Goal: Transaction & Acquisition: Book appointment/travel/reservation

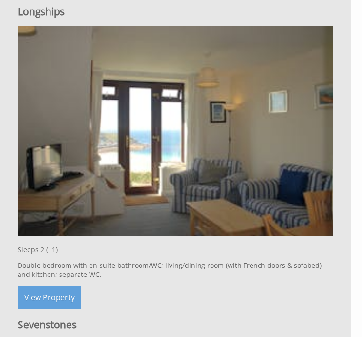
scroll to position [1755, 0]
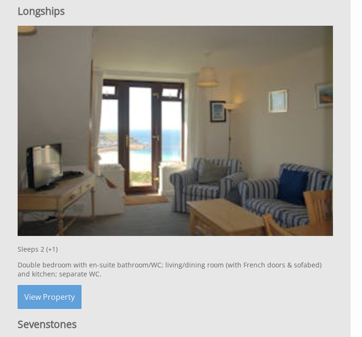
click at [55, 306] on link "View Property" at bounding box center [50, 297] width 64 height 24
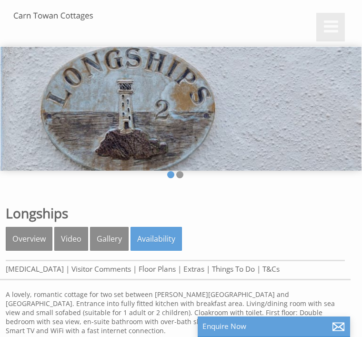
click at [153, 237] on link "Availability" at bounding box center [156, 239] width 51 height 24
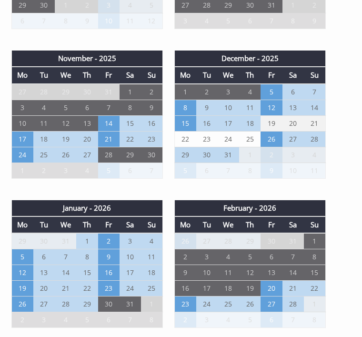
scroll to position [614, 0]
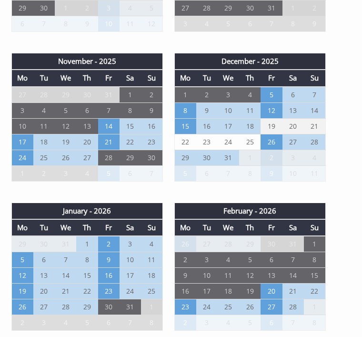
click at [110, 299] on td "23" at bounding box center [108, 291] width 21 height 16
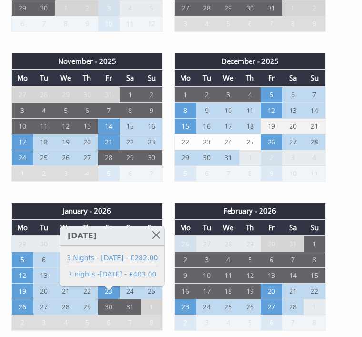
click at [144, 255] on link "3 Nights - [DATE] - £282.00" at bounding box center [112, 258] width 91 height 10
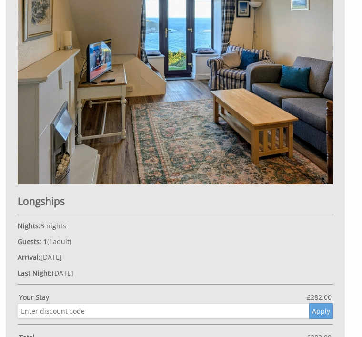
scroll to position [200, 0]
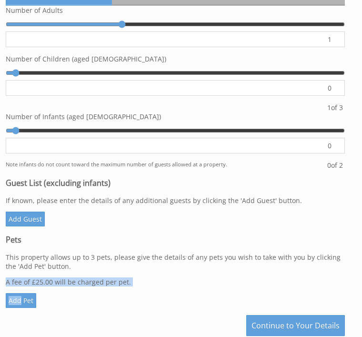
scroll to position [243, 0]
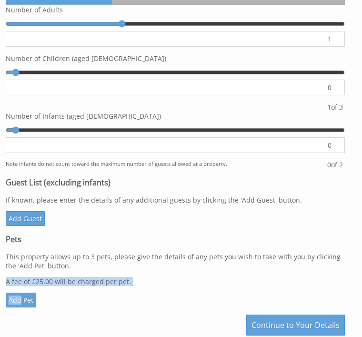
click at [323, 224] on div "Add Guest" at bounding box center [175, 219] width 339 height 15
click at [22, 308] on link "Add Pet" at bounding box center [21, 300] width 30 height 15
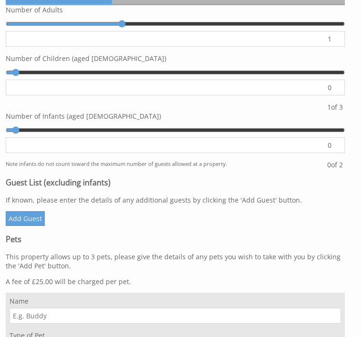
click at [26, 323] on input "Name" at bounding box center [176, 316] width 332 height 16
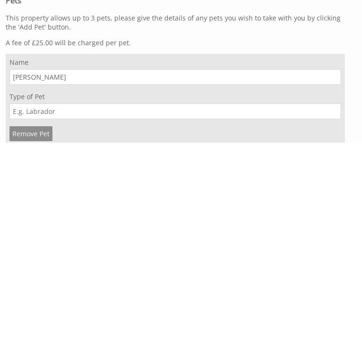
type input "[PERSON_NAME]"
click at [36, 298] on input "Type of Pet" at bounding box center [176, 306] width 332 height 16
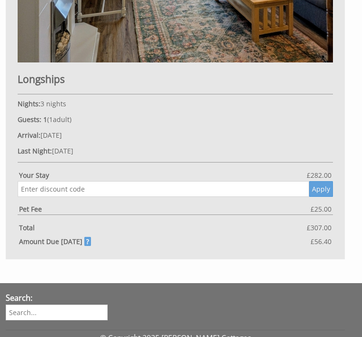
scroll to position [823, 0]
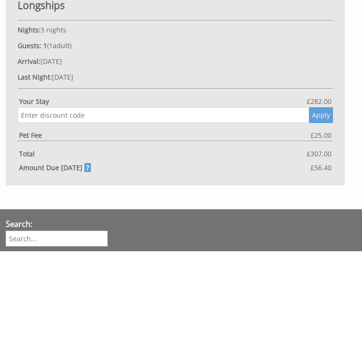
type input "Beddiwhippet"
click at [31, 193] on input "text" at bounding box center [164, 201] width 292 height 16
type input "WINTER25-6"
click at [328, 193] on button "Apply" at bounding box center [321, 201] width 24 height 16
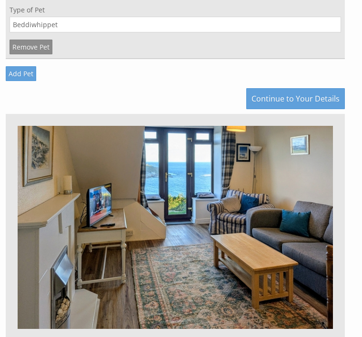
scroll to position [569, 0]
click at [294, 109] on link "Continue to Your Details" at bounding box center [295, 98] width 99 height 21
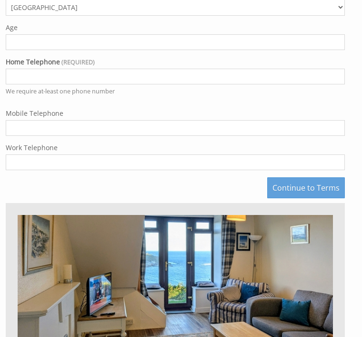
scroll to position [200, 0]
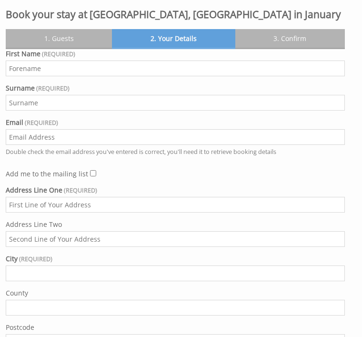
click at [32, 73] on input "First Name" at bounding box center [175, 68] width 339 height 16
type input "[DEMOGRAPHIC_DATA]"
click at [22, 108] on input "Surname" at bounding box center [175, 103] width 339 height 16
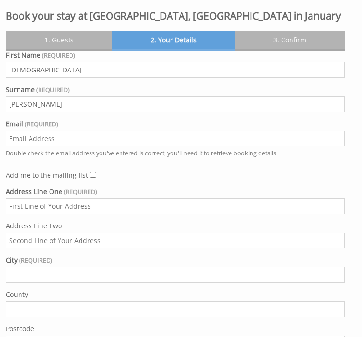
scroll to position [198, 0]
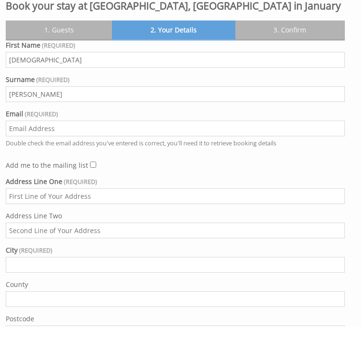
type input "[PERSON_NAME]"
click at [33, 134] on input "Email" at bounding box center [175, 139] width 339 height 16
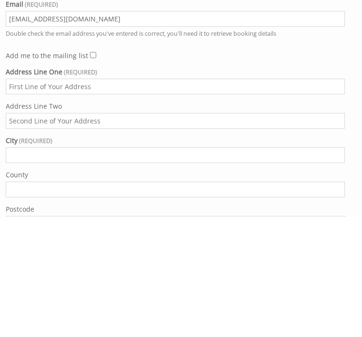
type input "[EMAIL_ADDRESS][DOMAIN_NAME]"
click at [34, 199] on input "Address Line One" at bounding box center [175, 207] width 339 height 16
type input "The [PERSON_NAME]"
click at [26, 233] on input "Address Line Two" at bounding box center [175, 241] width 339 height 16
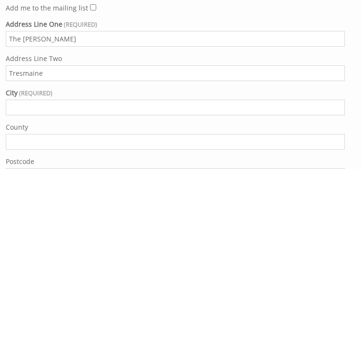
type input "Tresmaine"
click at [25, 267] on input "City" at bounding box center [175, 275] width 339 height 16
type input "Altarnun"
click at [20, 302] on input "County" at bounding box center [175, 310] width 339 height 16
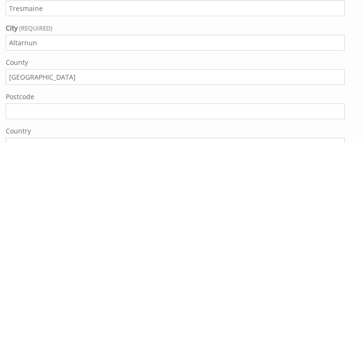
type input "[GEOGRAPHIC_DATA]"
click at [26, 298] on input "Postcode" at bounding box center [175, 306] width 339 height 16
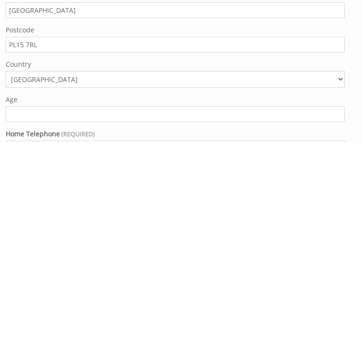
scroll to position [314, 0]
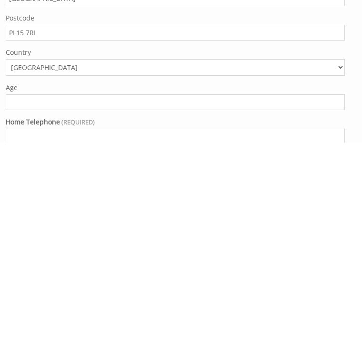
type input "PL15 7RL"
click at [26, 289] on input "Age" at bounding box center [175, 297] width 339 height 16
type input "78"
click at [27, 323] on input "Home Telephone" at bounding box center [175, 331] width 339 height 16
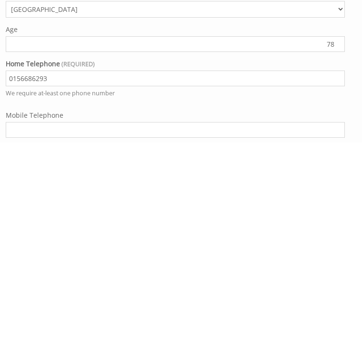
type input "0156686293"
click at [30, 316] on input "Mobile Telephone" at bounding box center [175, 324] width 339 height 16
type input "07790350889"
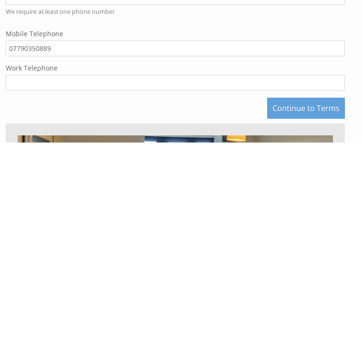
scroll to position [461, 0]
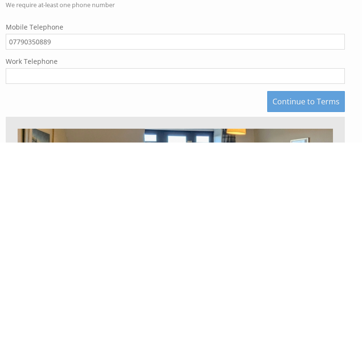
click at [303, 285] on link "Continue to Terms" at bounding box center [306, 295] width 78 height 21
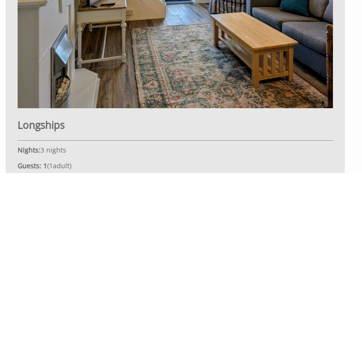
scroll to position [230, 0]
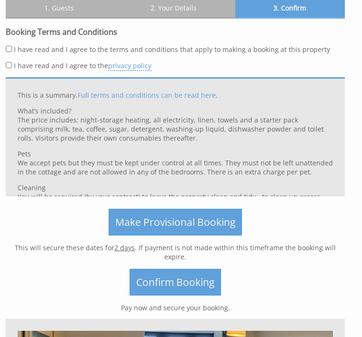
click at [175, 278] on span "Confirm Booking" at bounding box center [175, 281] width 78 height 13
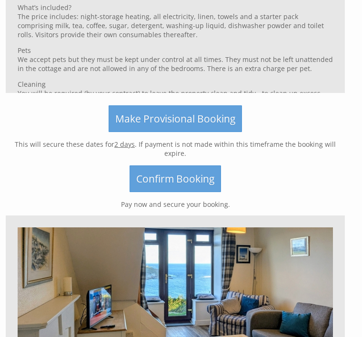
scroll to position [367, 0]
click at [181, 177] on span "Confirm Booking" at bounding box center [175, 178] width 78 height 13
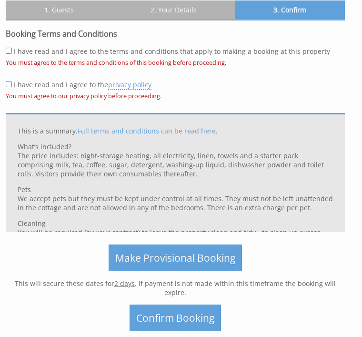
scroll to position [230, 0]
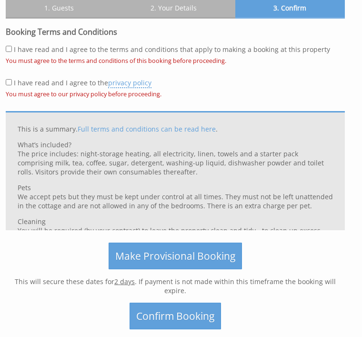
click at [15, 54] on label "I have read and I agree to the terms and conditions that apply to making a book…" at bounding box center [172, 49] width 316 height 9
click at [12, 52] on input "I have read and I agree to the terms and conditions that apply to making a book…" at bounding box center [9, 49] width 6 height 6
checkbox input "true"
click at [131, 88] on link "privacy policy" at bounding box center [129, 83] width 43 height 10
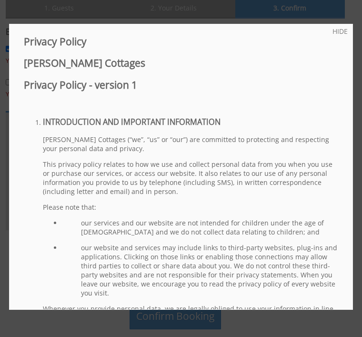
scroll to position [0, 0]
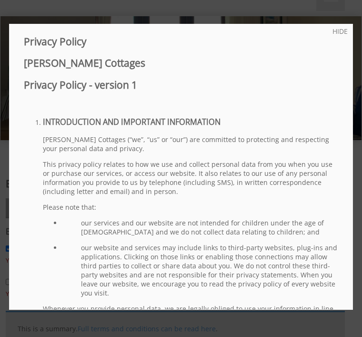
scroll to position [398, 0]
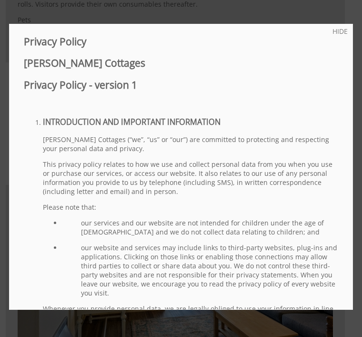
click at [353, 0] on html "About Us [PERSON_NAME] & Area Properties Summary Descriptions Holiday Ideas Thi…" at bounding box center [181, 229] width 362 height 1254
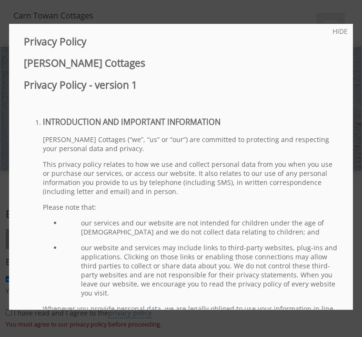
click at [345, 31] on link "HIDE" at bounding box center [340, 31] width 15 height 9
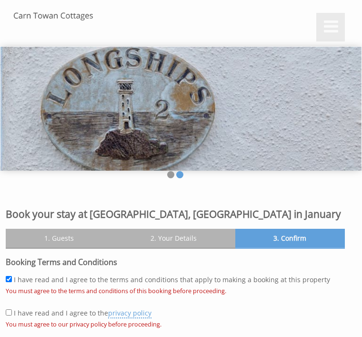
click at [15, 314] on label "I have read and I agree to the privacy policy" at bounding box center [83, 312] width 138 height 9
click at [12, 314] on input "I have read and I agree to the privacy policy" at bounding box center [9, 312] width 6 height 6
checkbox input "true"
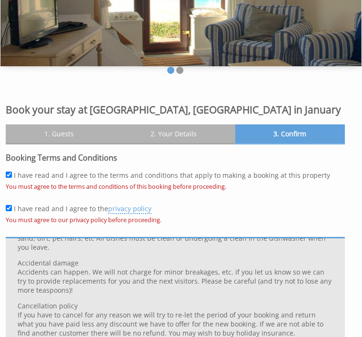
scroll to position [127, 0]
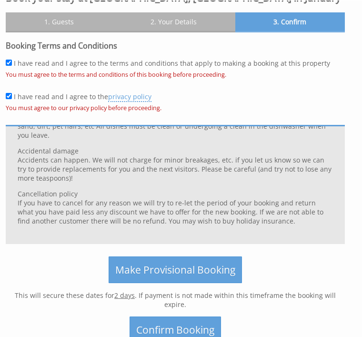
click at [173, 329] on span "Confirm Booking" at bounding box center [175, 329] width 78 height 13
